Goal: Find specific page/section: Find specific page/section

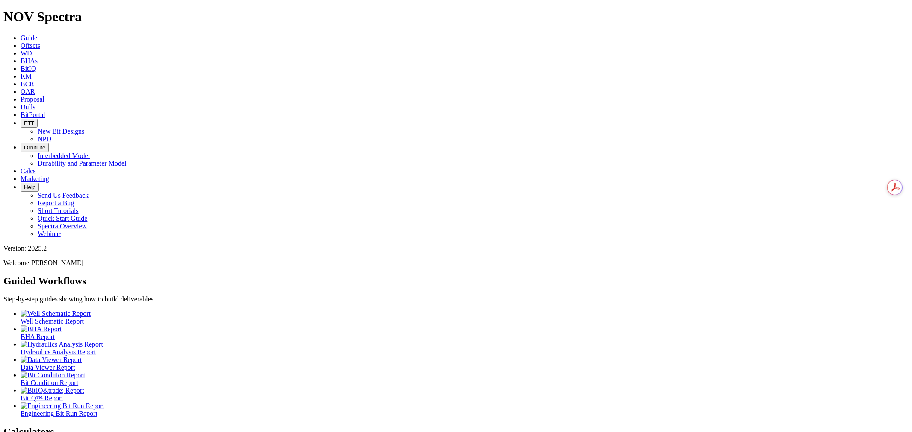
drag, startPoint x: 127, startPoint y: 7, endPoint x: 123, endPoint y: 9, distance: 4.4
click at [40, 42] on link "Offsets" at bounding box center [31, 45] width 20 height 7
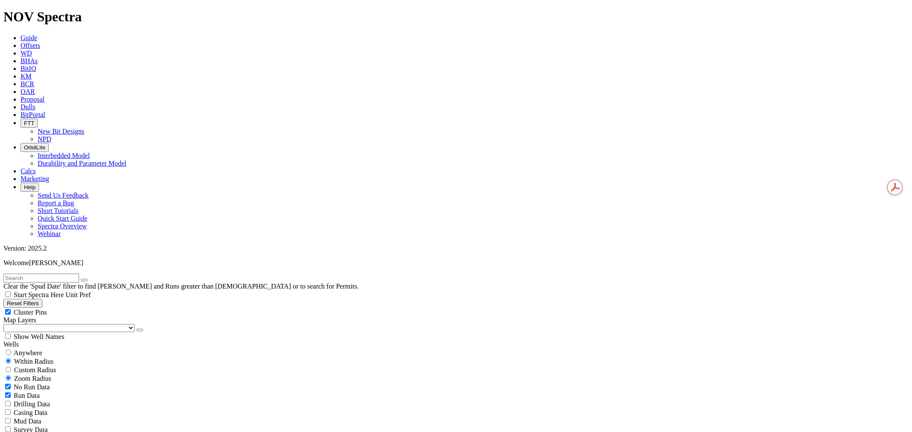
click at [136, 329] on button "button" at bounding box center [139, 330] width 7 height 3
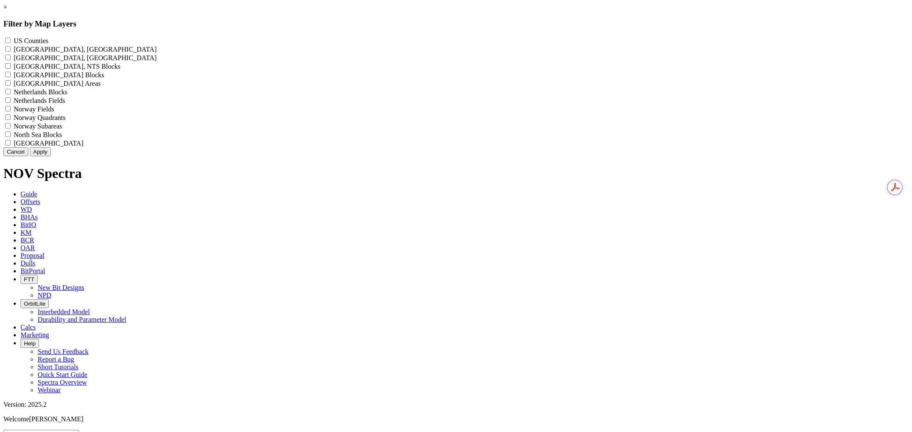
click at [48, 38] on label "US Counties - ()" at bounding box center [31, 40] width 35 height 7
click at [11, 38] on Counties "US Counties - ()" at bounding box center [8, 41] width 6 height 6
checkbox Counties "true"
click at [51, 156] on button "Apply" at bounding box center [40, 151] width 21 height 9
